Goal: Task Accomplishment & Management: Complete application form

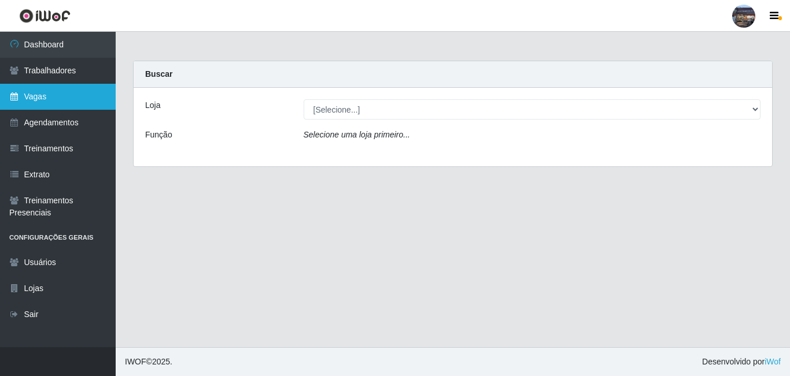
click at [67, 95] on link "Vagas" at bounding box center [58, 97] width 116 height 26
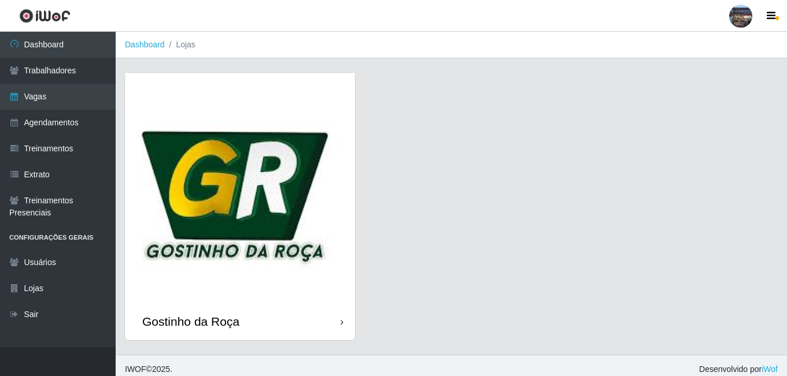
click at [145, 105] on img at bounding box center [240, 188] width 230 height 230
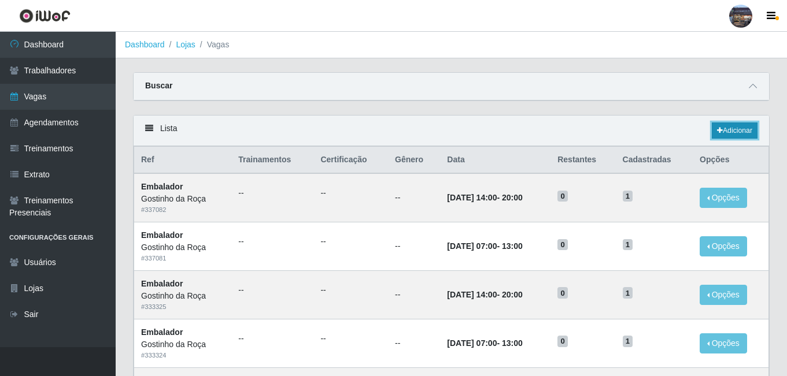
click at [722, 134] on link "Adicionar" at bounding box center [735, 131] width 46 height 16
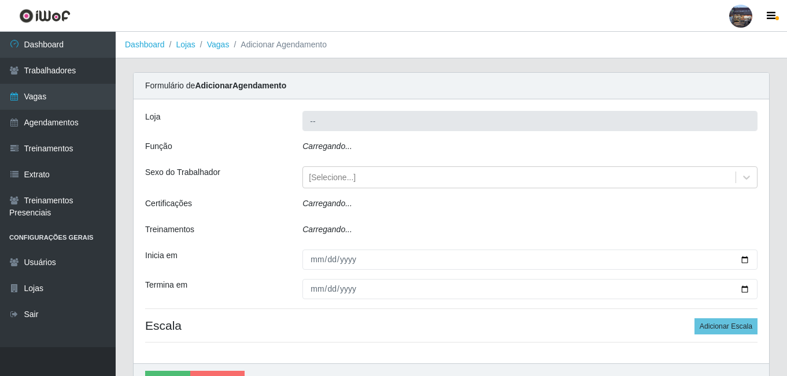
type input "Gostinho da Roça"
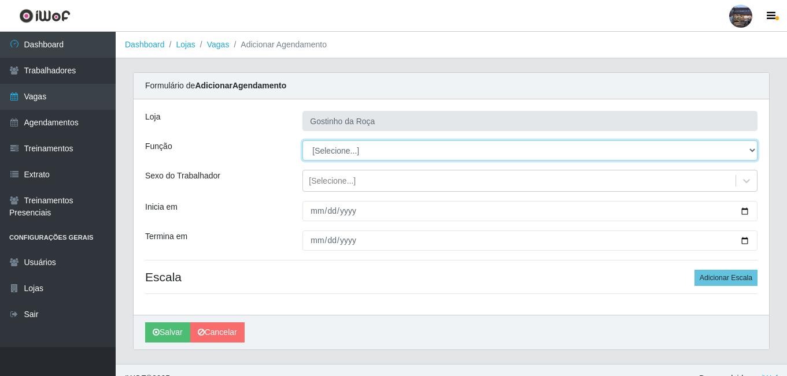
click at [519, 151] on select "[Selecione...] ASG ASG + ASG ++ Embalador Embalador + Embalador ++ Operador de …" at bounding box center [529, 150] width 455 height 20
select select "1"
click at [302, 140] on select "[Selecione...] ASG ASG + ASG ++ Embalador Embalador + Embalador ++ Operador de …" at bounding box center [529, 150] width 455 height 20
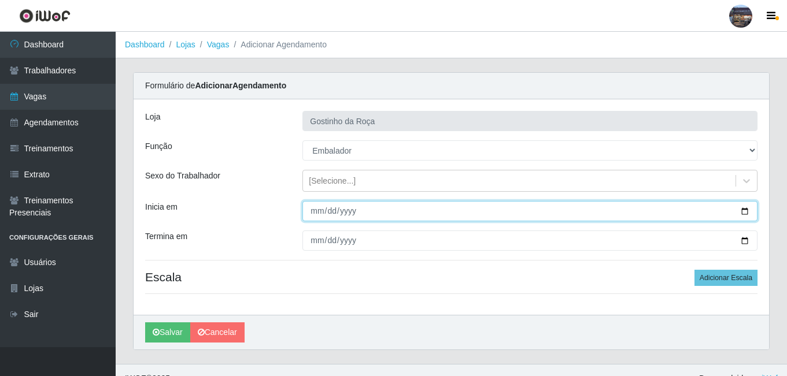
click at [743, 210] on input "Inicia em" at bounding box center [529, 211] width 455 height 20
type input "[DATE]"
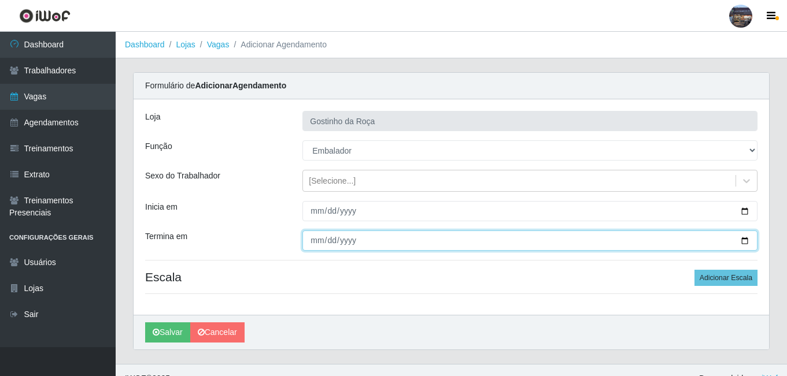
click at [745, 242] on input "Termina em" at bounding box center [529, 241] width 455 height 20
type input "[DATE]"
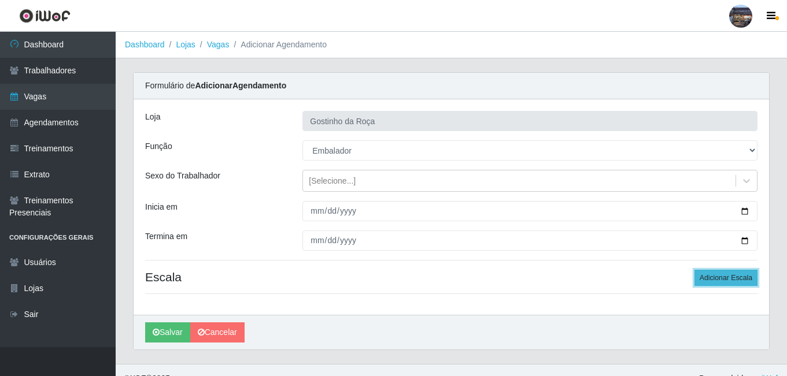
click at [701, 281] on button "Adicionar Escala" at bounding box center [725, 278] width 63 height 16
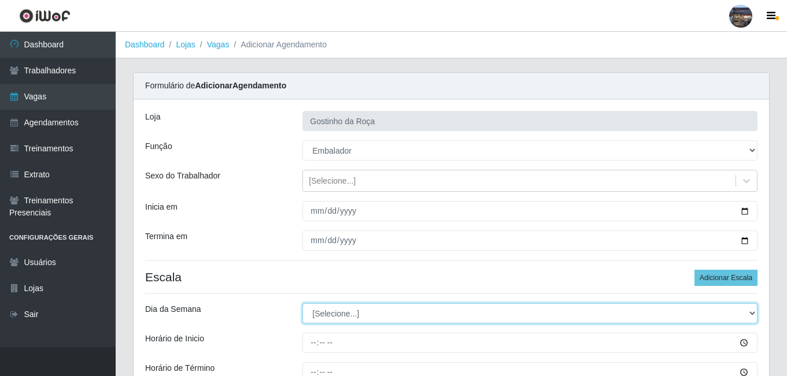
click at [502, 309] on select "[Selecione...] Segunda Terça Quarta Quinta Sexta Sábado Domingo" at bounding box center [529, 314] width 455 height 20
select select "4"
click at [302, 304] on select "[Selecione...] Segunda Terça Quarta Quinta Sexta Sábado Domingo" at bounding box center [529, 314] width 455 height 20
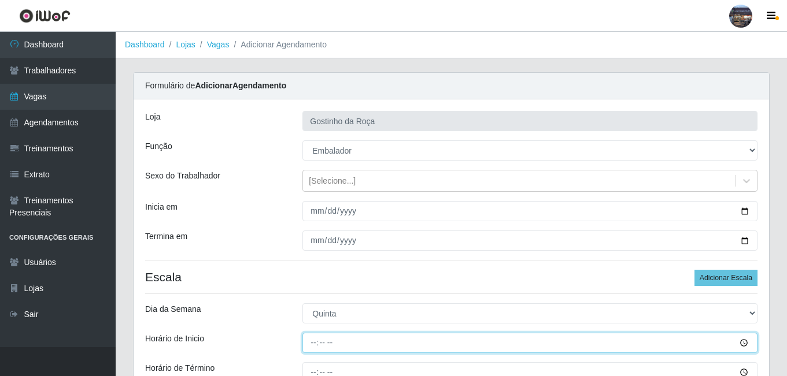
click at [523, 339] on input "Horário de Inicio" at bounding box center [529, 343] width 455 height 20
type input "07:00"
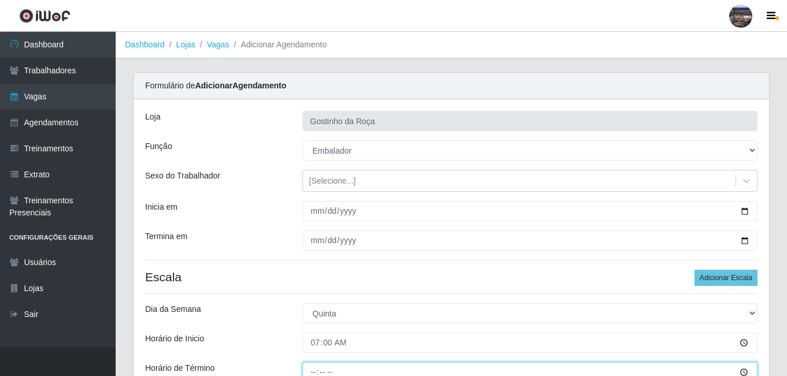
click at [312, 371] on input "Horário de Término" at bounding box center [529, 372] width 455 height 20
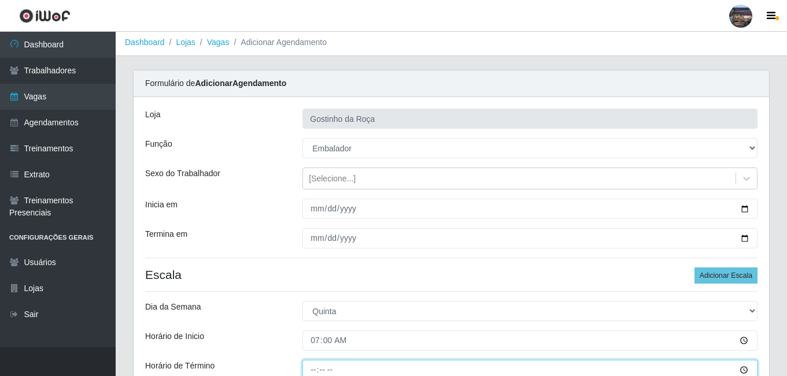
type input "13:00"
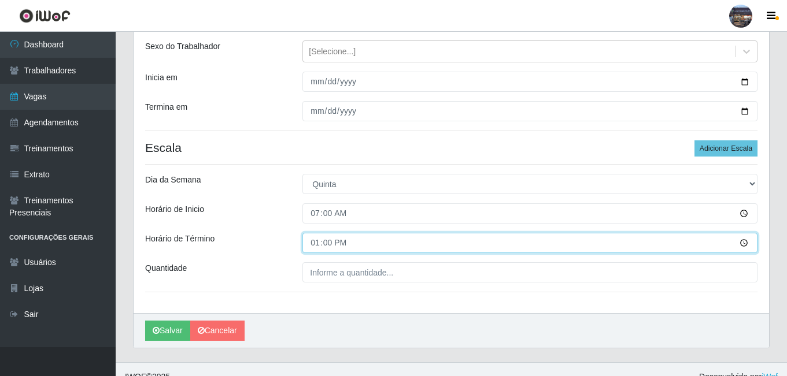
scroll to position [130, 0]
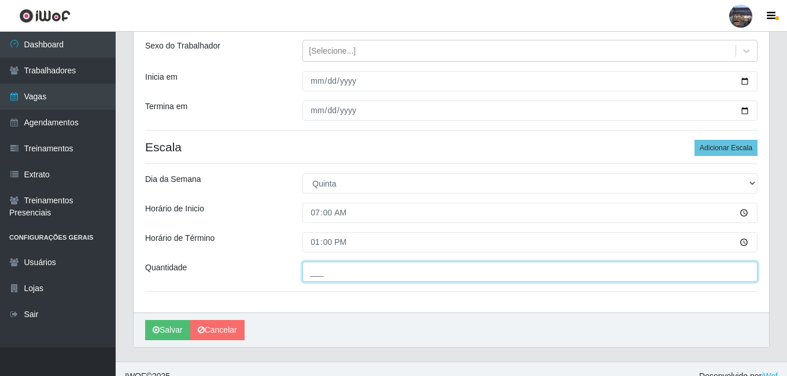
click at [595, 272] on input "___" at bounding box center [529, 272] width 455 height 20
type input "1__"
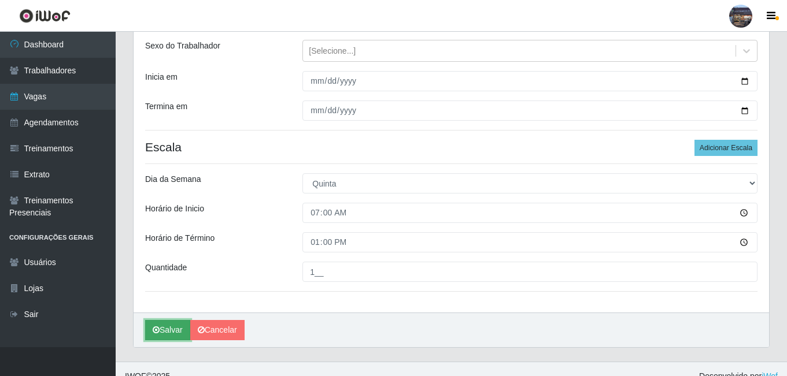
click at [160, 332] on button "Salvar" at bounding box center [167, 330] width 45 height 20
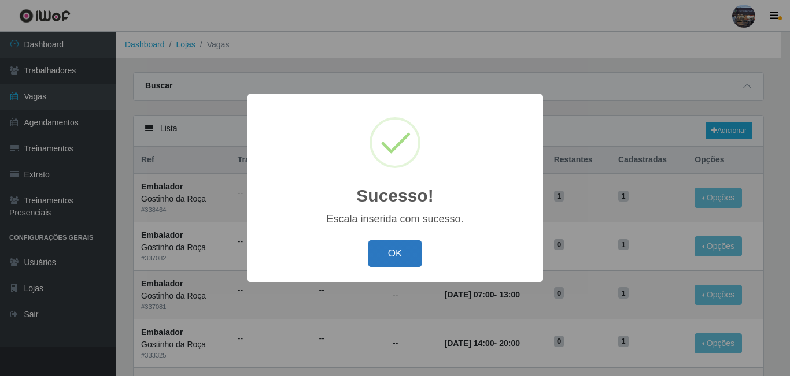
click at [389, 255] on button "OK" at bounding box center [395, 253] width 54 height 27
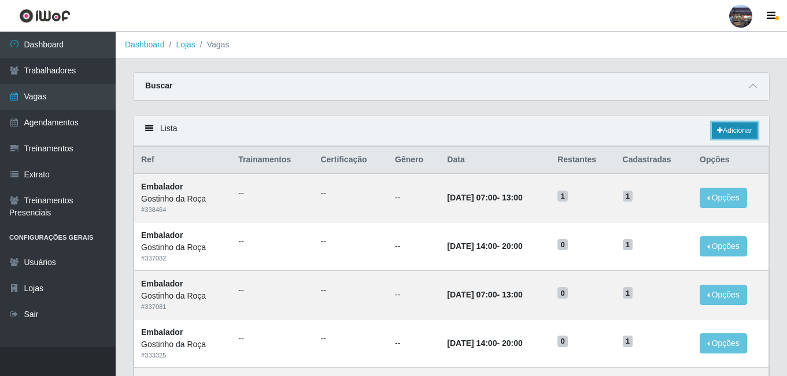
click at [718, 128] on icon at bounding box center [720, 130] width 6 height 7
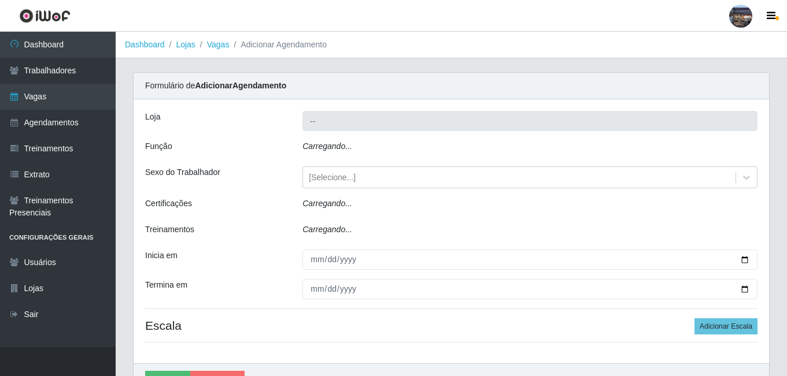
type input "Gostinho da Roça"
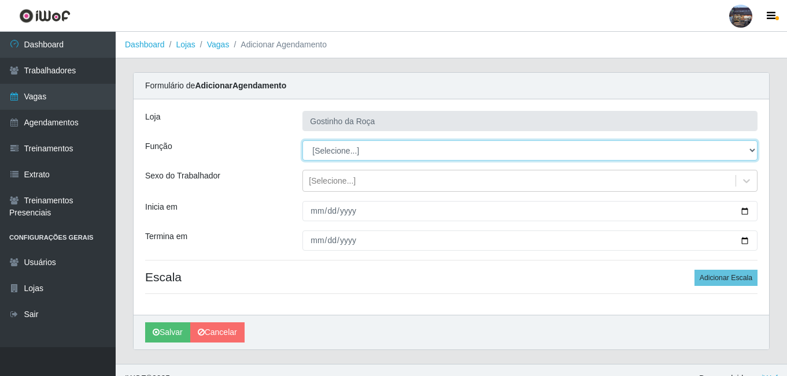
click at [505, 154] on select "[Selecione...] ASG ASG + ASG ++ Embalador Embalador + Embalador ++ Operador de …" at bounding box center [529, 150] width 455 height 20
select select "1"
click at [302, 140] on select "[Selecione...] ASG ASG + ASG ++ Embalador Embalador + Embalador ++ Operador de …" at bounding box center [529, 150] width 455 height 20
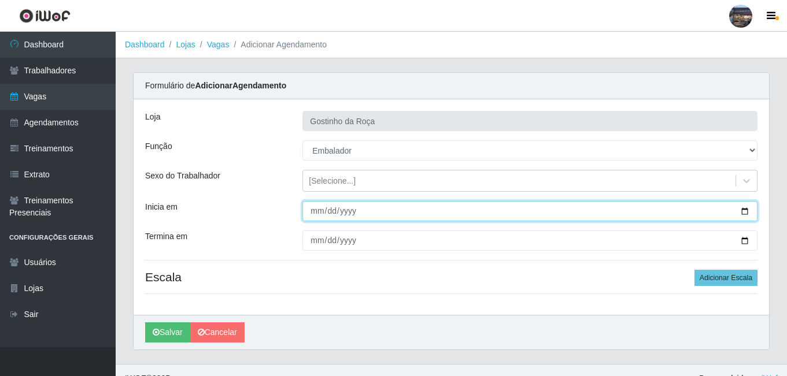
click at [309, 211] on input "Inicia em" at bounding box center [529, 211] width 455 height 20
click at [743, 206] on input "Inicia em" at bounding box center [529, 211] width 455 height 20
type input "[DATE]"
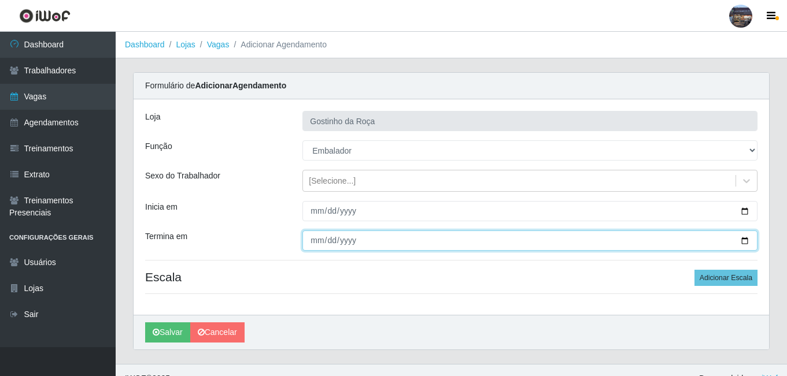
click at [743, 240] on input "Termina em" at bounding box center [529, 241] width 455 height 20
type input "[DATE]"
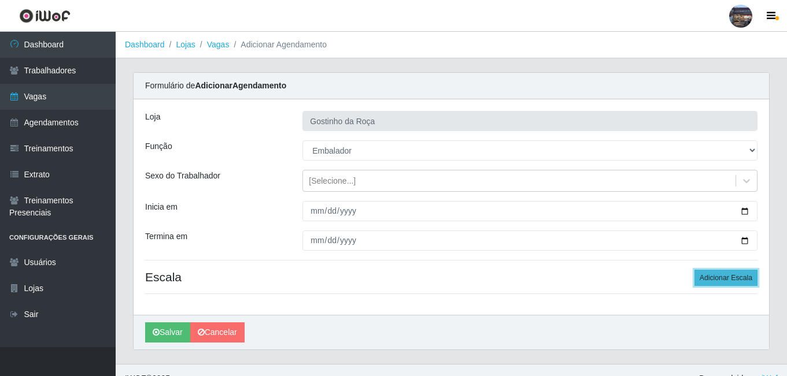
click at [749, 273] on button "Adicionar Escala" at bounding box center [725, 278] width 63 height 16
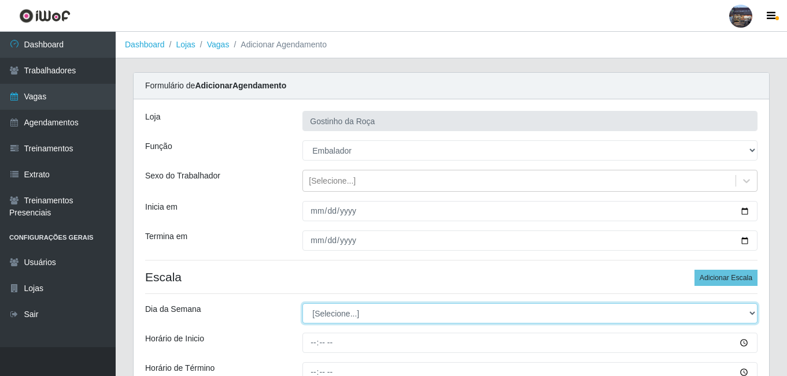
click at [430, 314] on select "[Selecione...] Segunda Terça Quarta Quinta Sexta Sábado Domingo" at bounding box center [529, 314] width 455 height 20
select select "4"
click at [302, 304] on select "[Selecione...] Segunda Terça Quarta Quinta Sexta Sábado Domingo" at bounding box center [529, 314] width 455 height 20
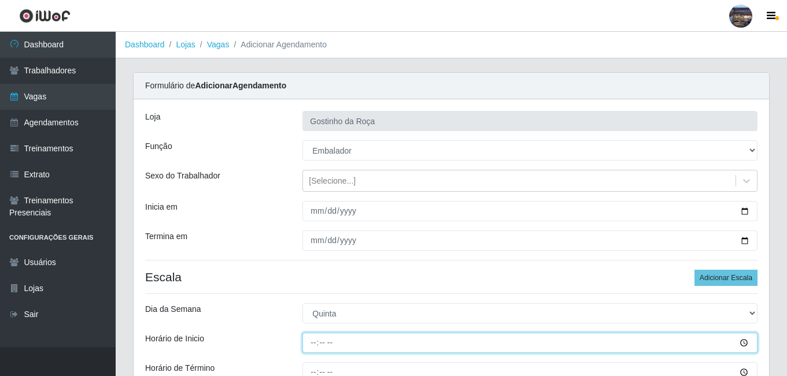
click at [323, 340] on input "Horário de Inicio" at bounding box center [529, 343] width 455 height 20
click at [310, 340] on input "Horário de Inicio" at bounding box center [529, 343] width 455 height 20
click at [312, 339] on input "04:00" at bounding box center [529, 343] width 455 height 20
click at [313, 339] on input "04:00" at bounding box center [529, 343] width 455 height 20
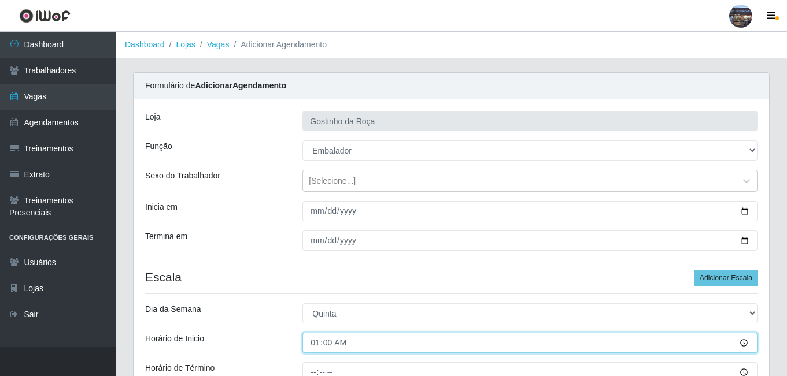
type input "14:00"
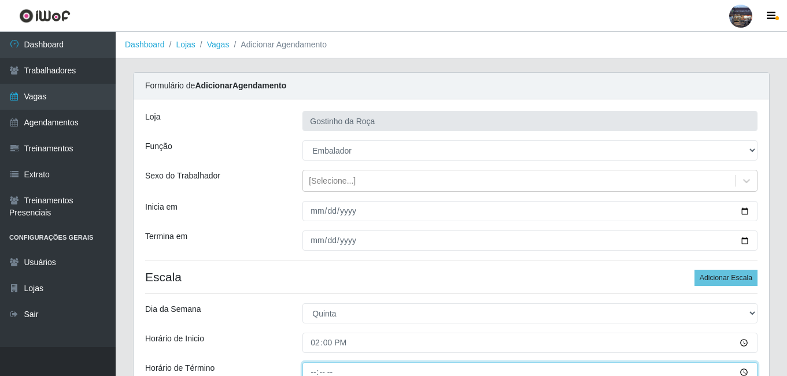
scroll to position [2, 0]
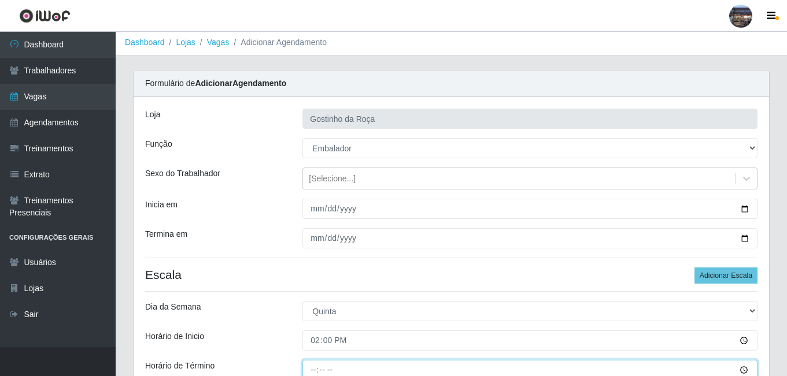
click at [309, 374] on input "Horário de Término" at bounding box center [529, 370] width 455 height 20
type input "20:00"
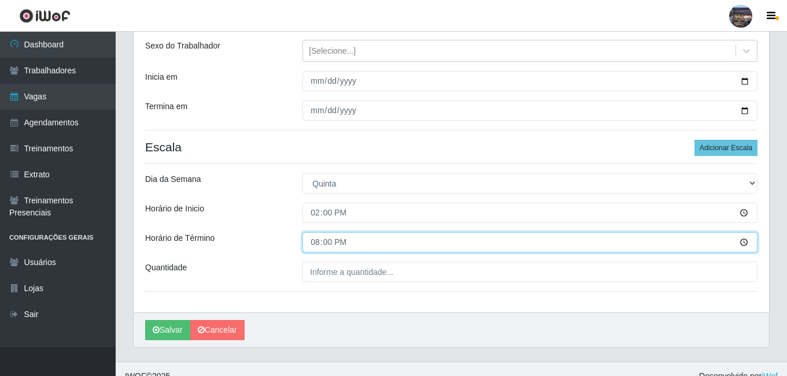
scroll to position [145, 0]
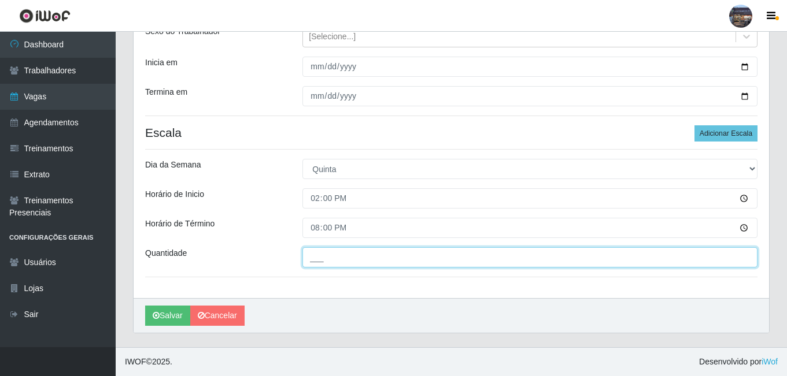
click at [476, 262] on input "___" at bounding box center [529, 257] width 455 height 20
type input "1__"
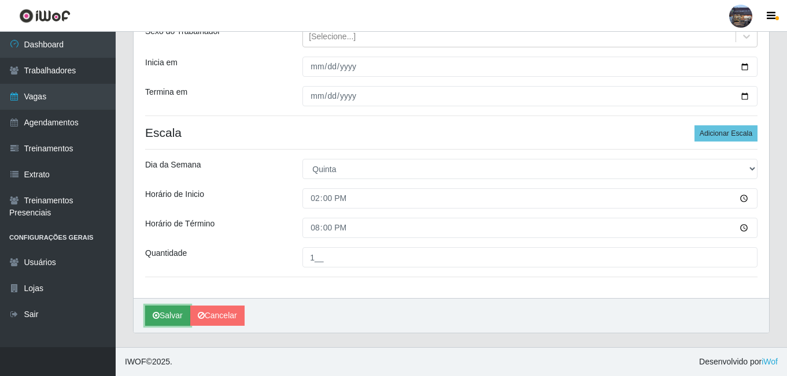
click at [167, 320] on button "Salvar" at bounding box center [167, 316] width 45 height 20
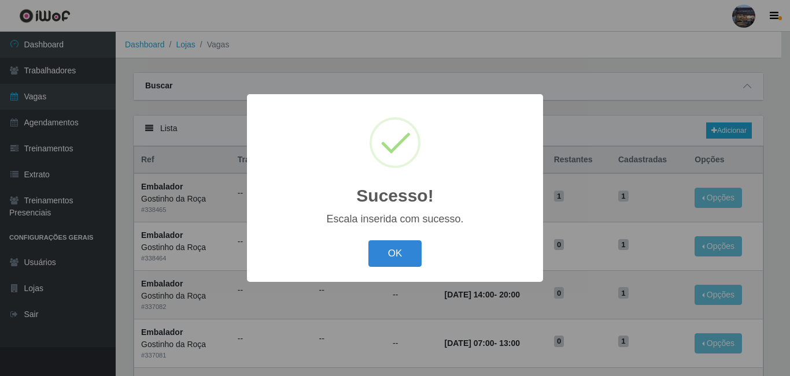
click at [368, 240] on button "OK" at bounding box center [395, 253] width 54 height 27
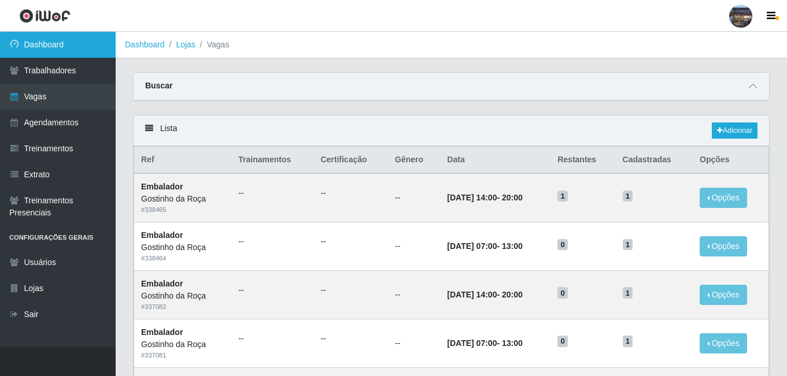
click at [57, 53] on link "Dashboard" at bounding box center [58, 45] width 116 height 26
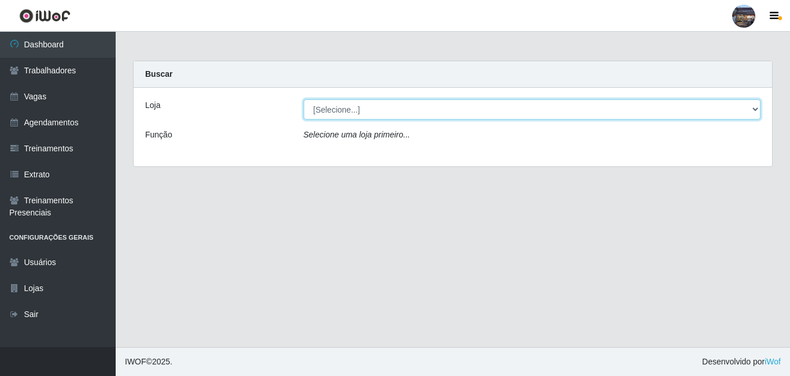
click at [347, 111] on select "[Selecione...] Gostinho [PERSON_NAME]" at bounding box center [532, 109] width 457 height 20
select select "303"
click at [304, 99] on select "[Selecione...] Gostinho [PERSON_NAME]" at bounding box center [532, 109] width 457 height 20
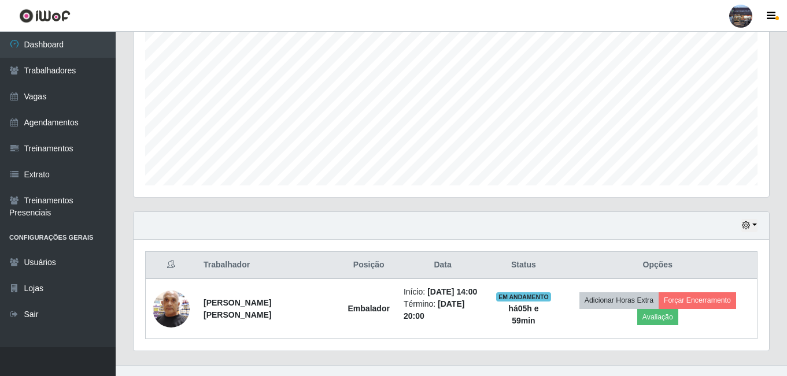
scroll to position [246, 0]
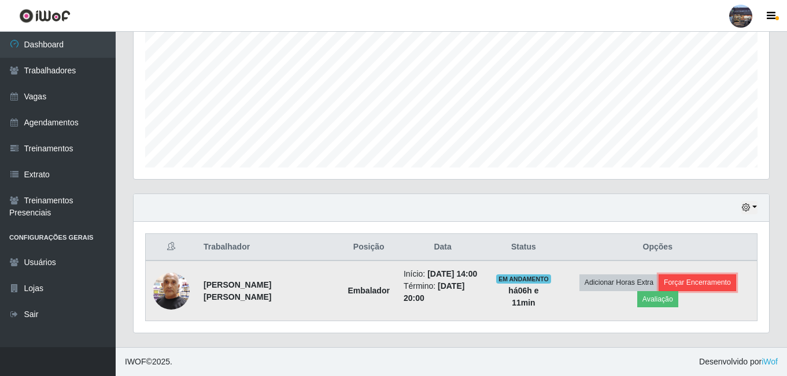
click at [702, 280] on button "Forçar Encerramento" at bounding box center [696, 283] width 77 height 16
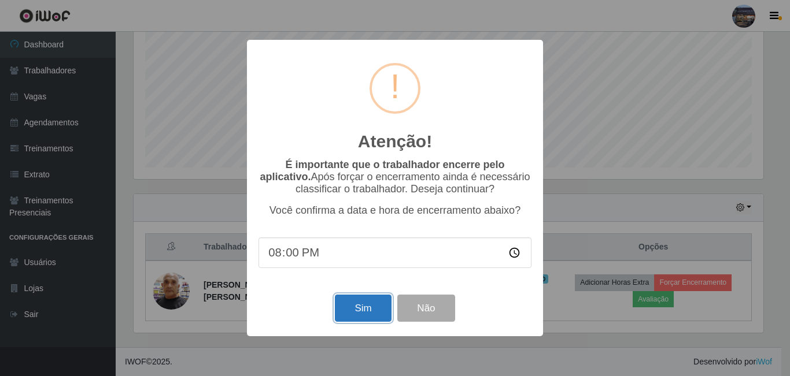
click at [364, 307] on button "Sim" at bounding box center [363, 308] width 56 height 27
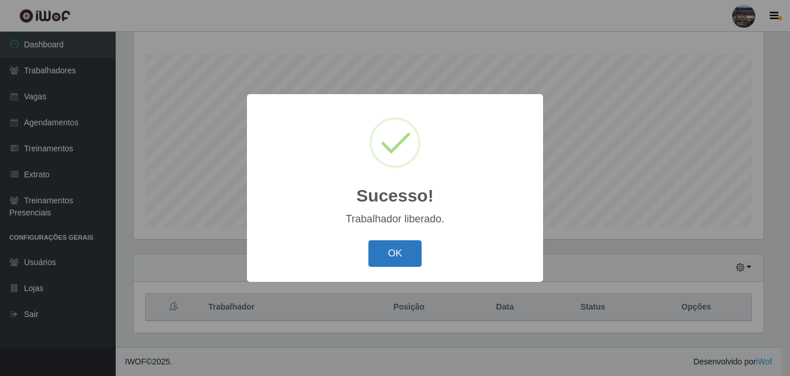
click at [384, 250] on button "OK" at bounding box center [395, 253] width 54 height 27
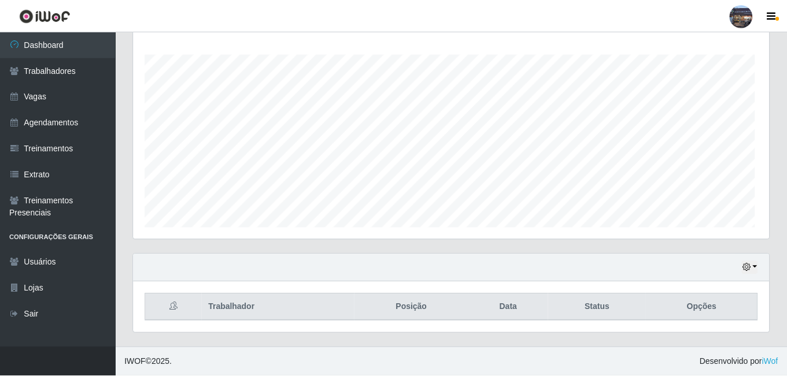
scroll to position [240, 635]
